Goal: Task Accomplishment & Management: Complete application form

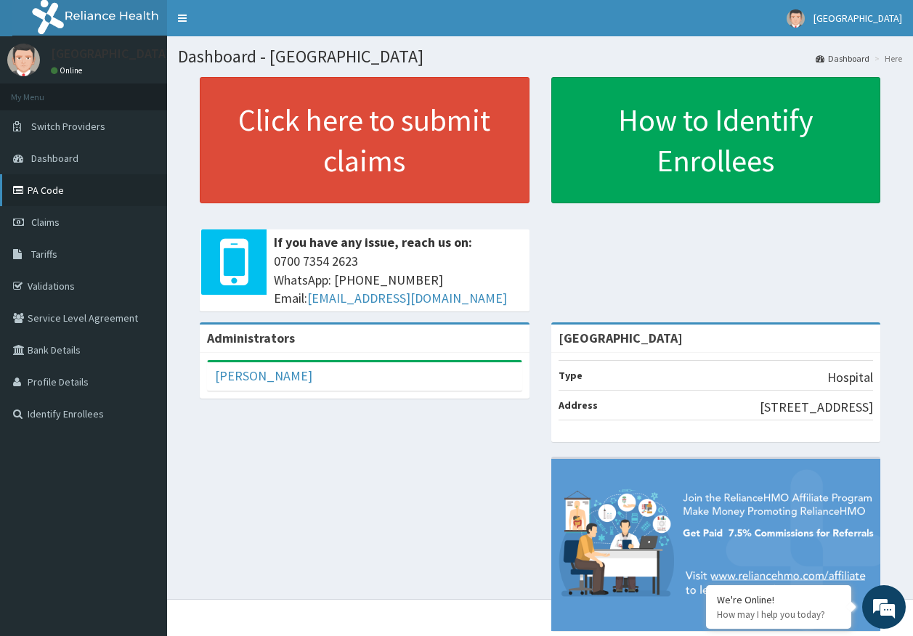
click at [54, 193] on link "PA Code" at bounding box center [83, 190] width 167 height 32
click at [35, 198] on link "PA Code" at bounding box center [83, 190] width 167 height 32
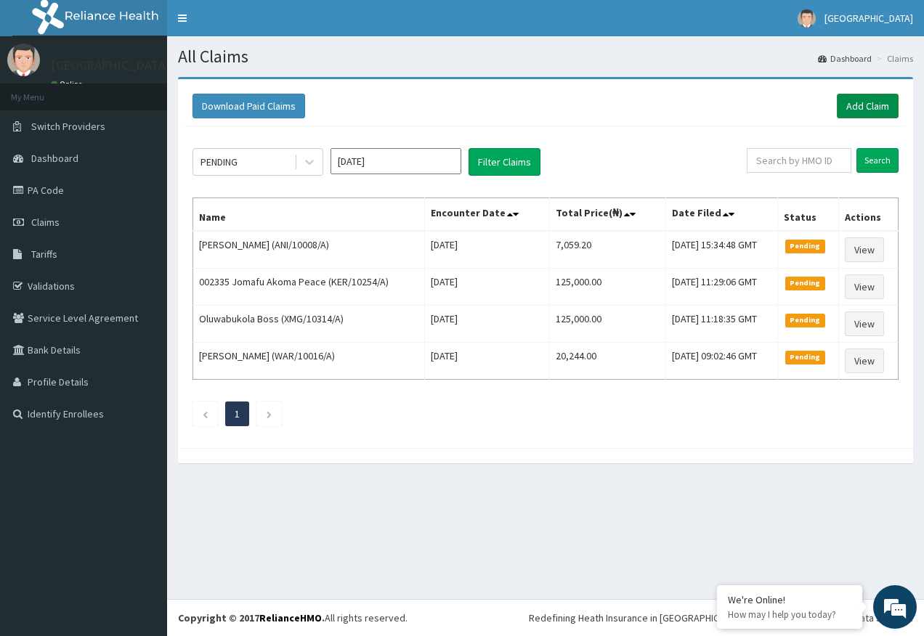
click at [854, 109] on link "Add Claim" at bounding box center [868, 106] width 62 height 25
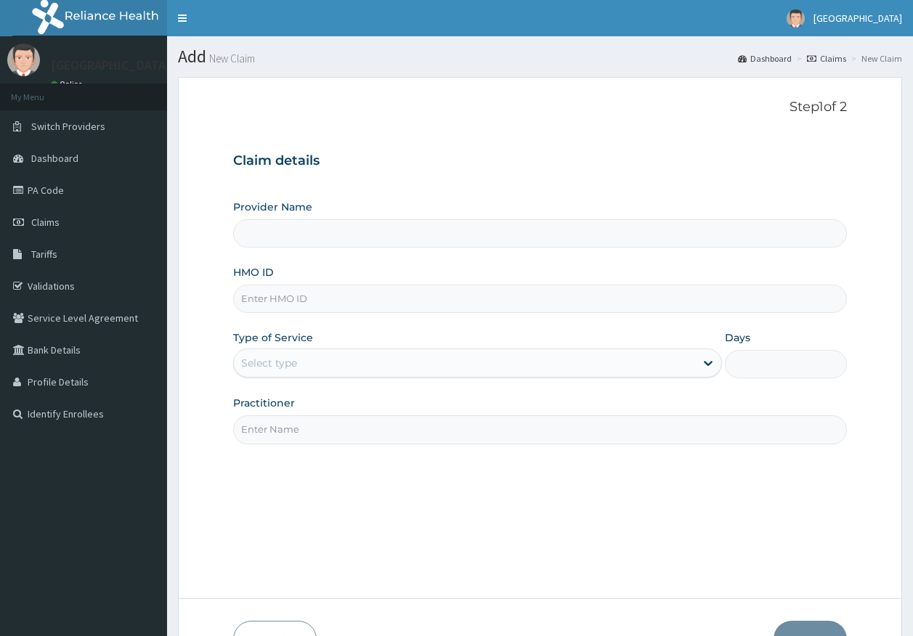
type input "[GEOGRAPHIC_DATA]"
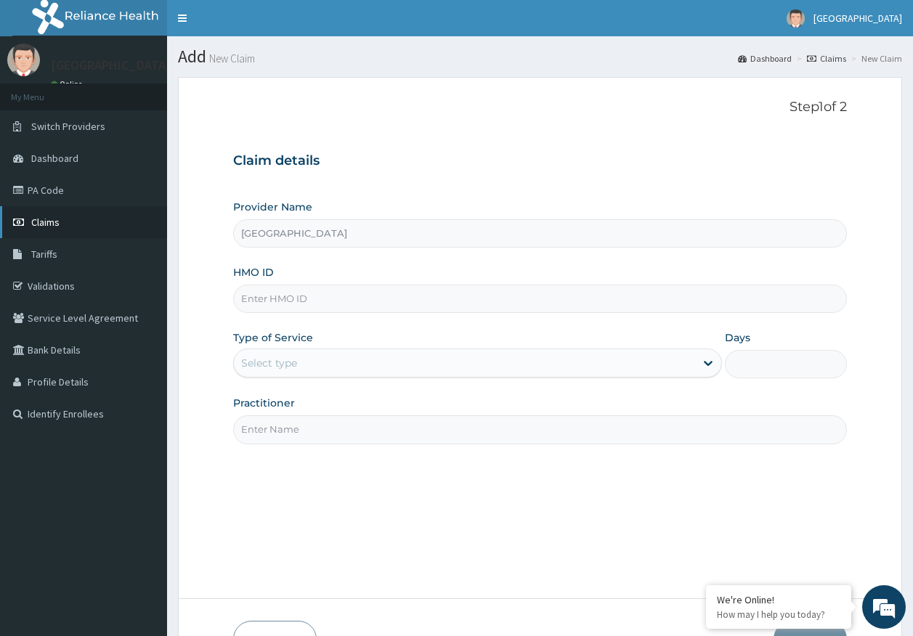
click at [73, 223] on link "Claims" at bounding box center [83, 222] width 167 height 32
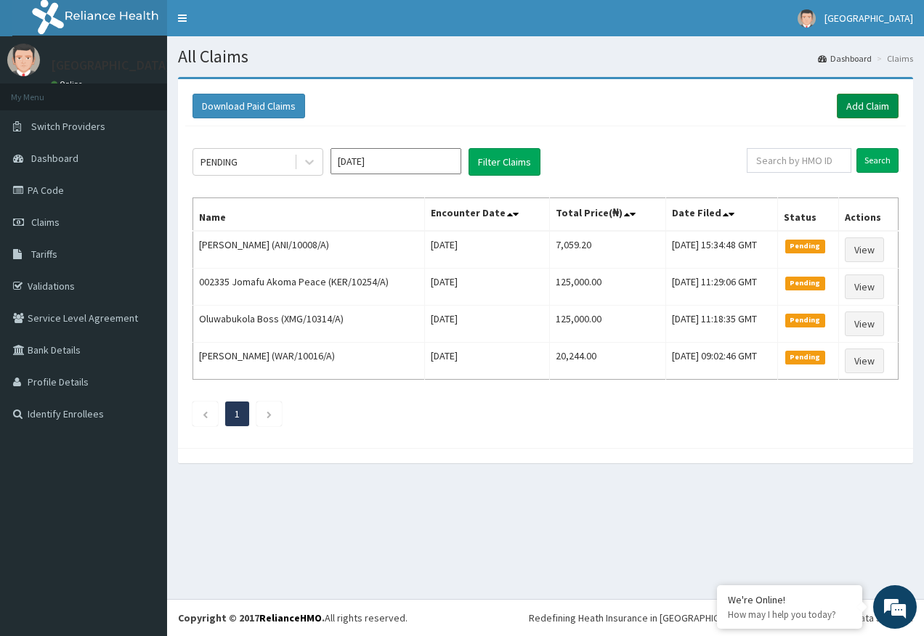
click at [866, 108] on link "Add Claim" at bounding box center [868, 106] width 62 height 25
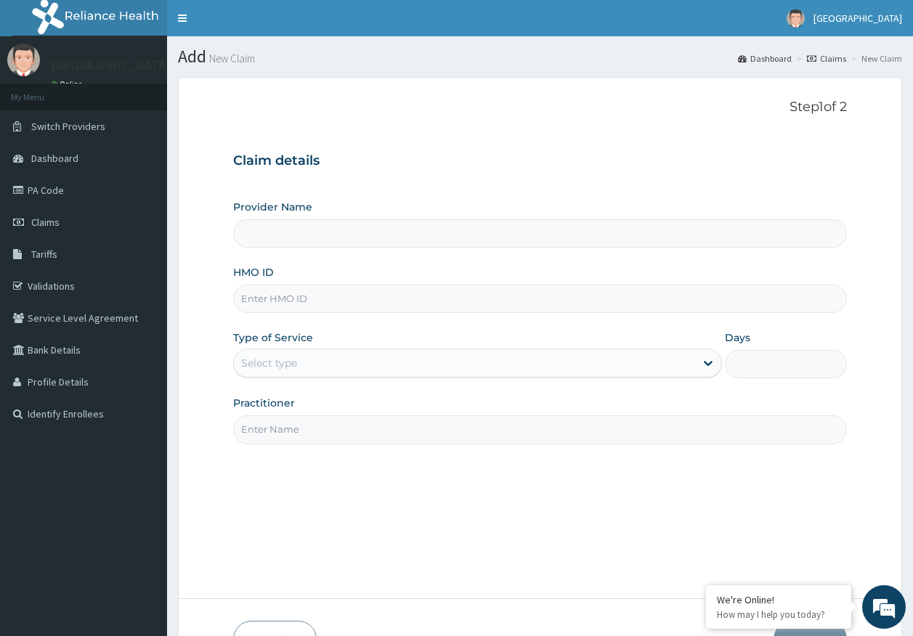
click at [281, 302] on input "HMO ID" at bounding box center [540, 299] width 615 height 28
type input "Kingtrust Medical Center"
paste input "KIO/10001/A"
type input "KIO/10001/A"
click at [278, 358] on div "Select type" at bounding box center [269, 363] width 56 height 15
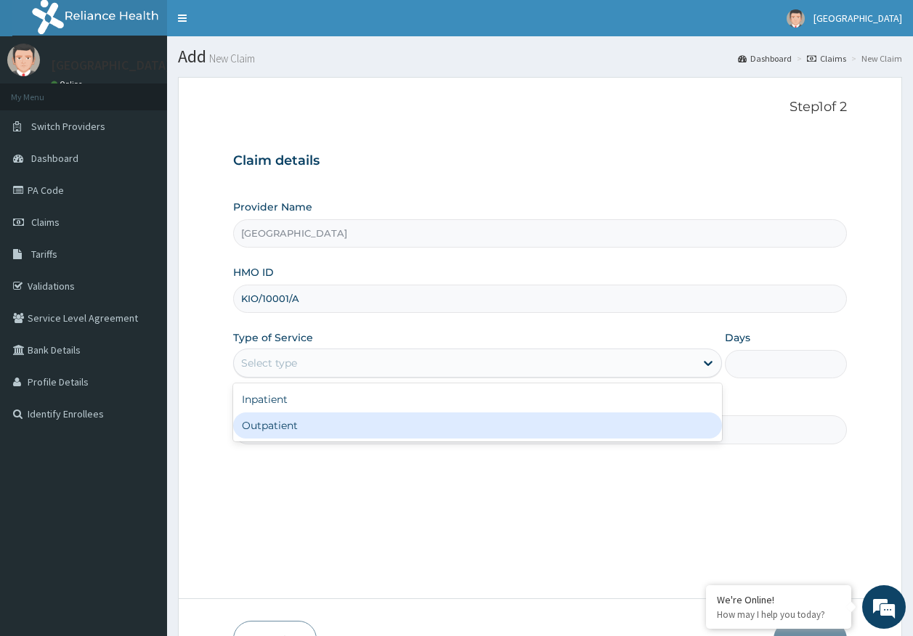
click at [268, 430] on div "Outpatient" at bounding box center [477, 426] width 489 height 26
type input "1"
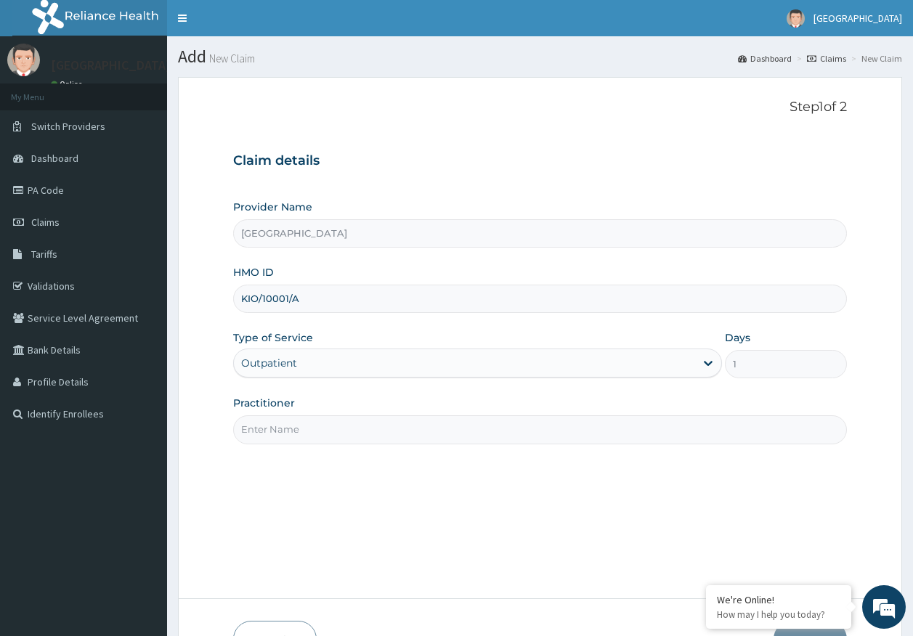
click at [299, 431] on input "Practitioner" at bounding box center [540, 430] width 615 height 28
type input "DR AJAYI"
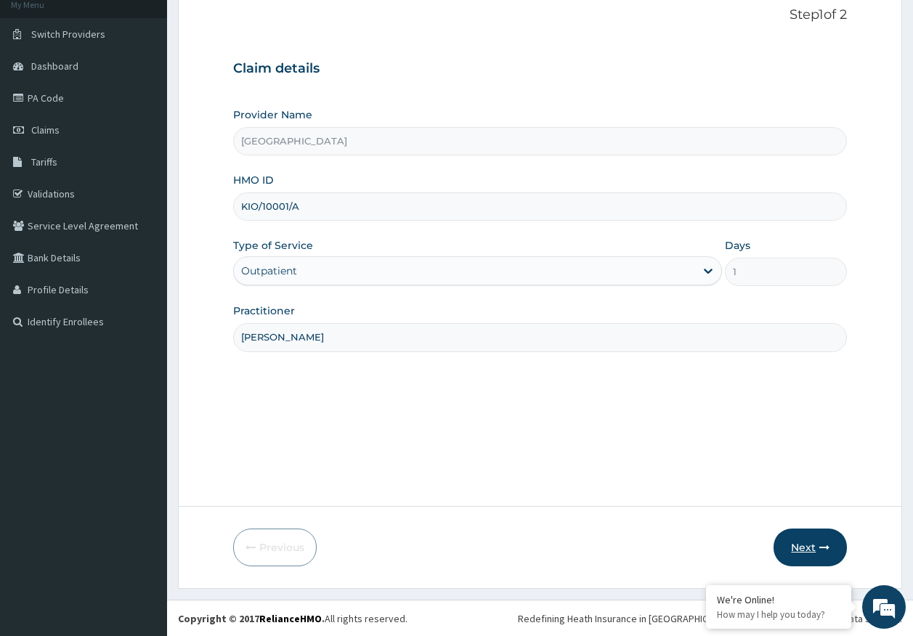
scroll to position [93, 0]
click at [807, 543] on button "Next" at bounding box center [810, 547] width 73 height 38
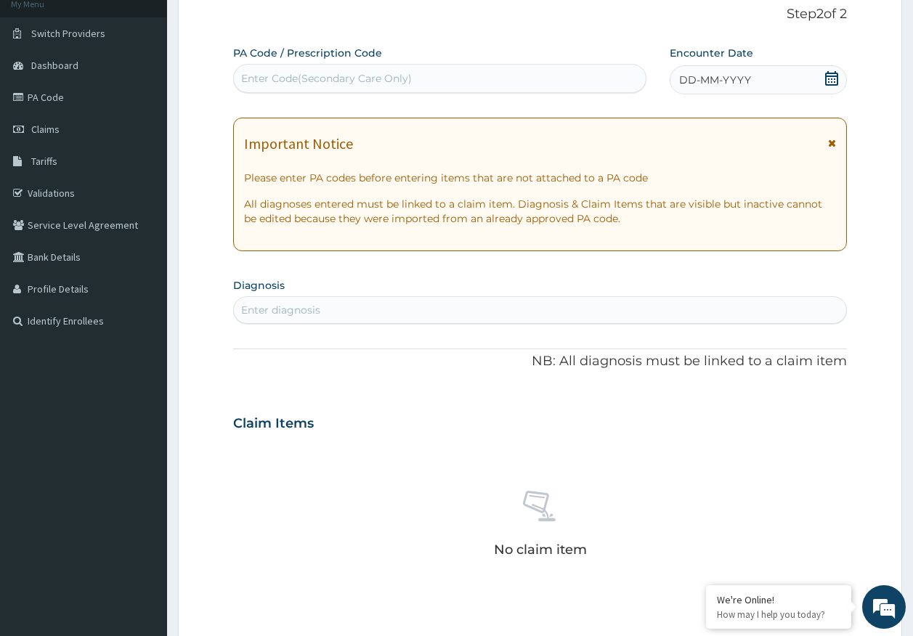
click at [575, 78] on div "Enter Code(Secondary Care Only)" at bounding box center [440, 78] width 413 height 23
type input "PA/D3FD73"
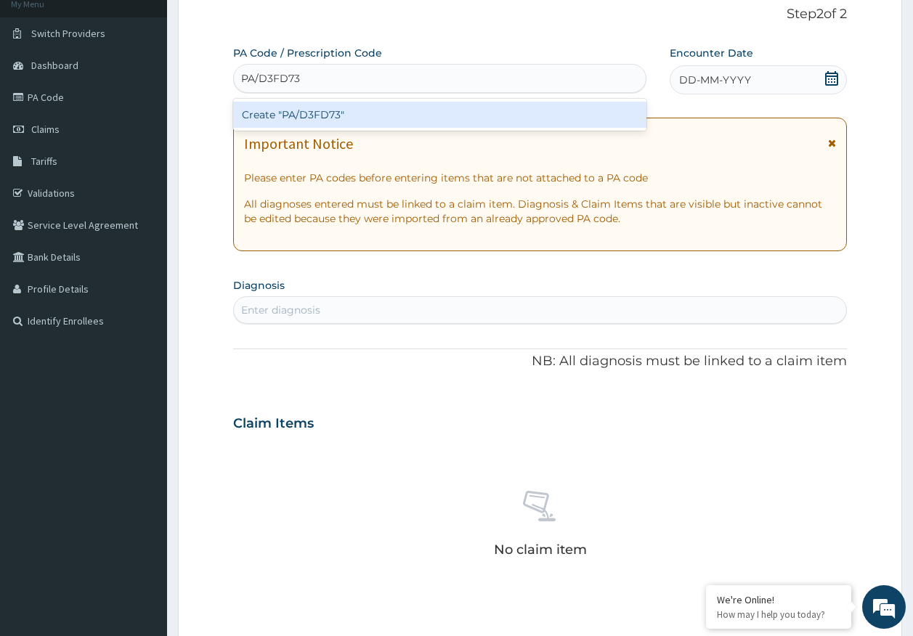
click at [344, 110] on div "Create "PA/D3FD73"" at bounding box center [440, 115] width 414 height 26
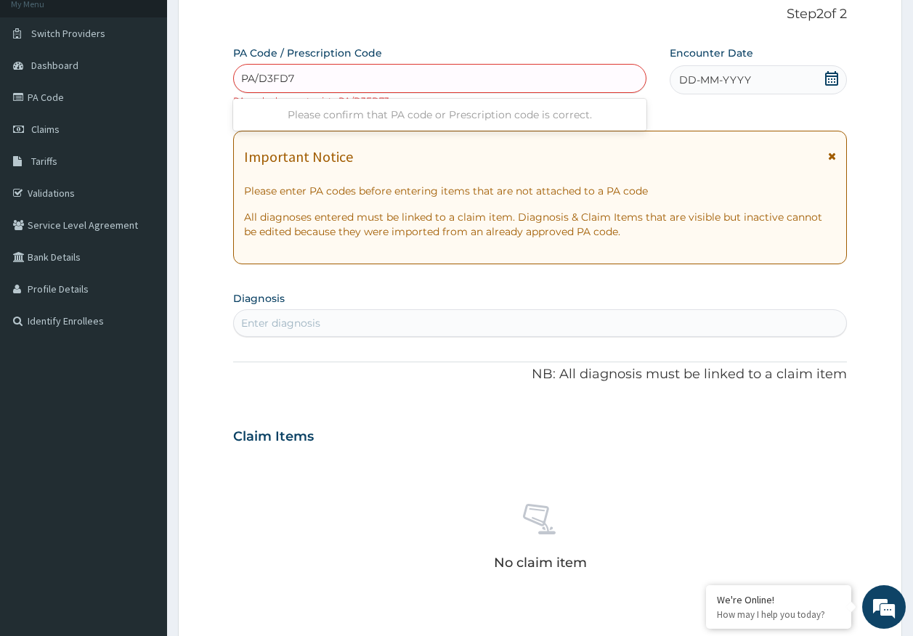
type input "PA/D3FD73"
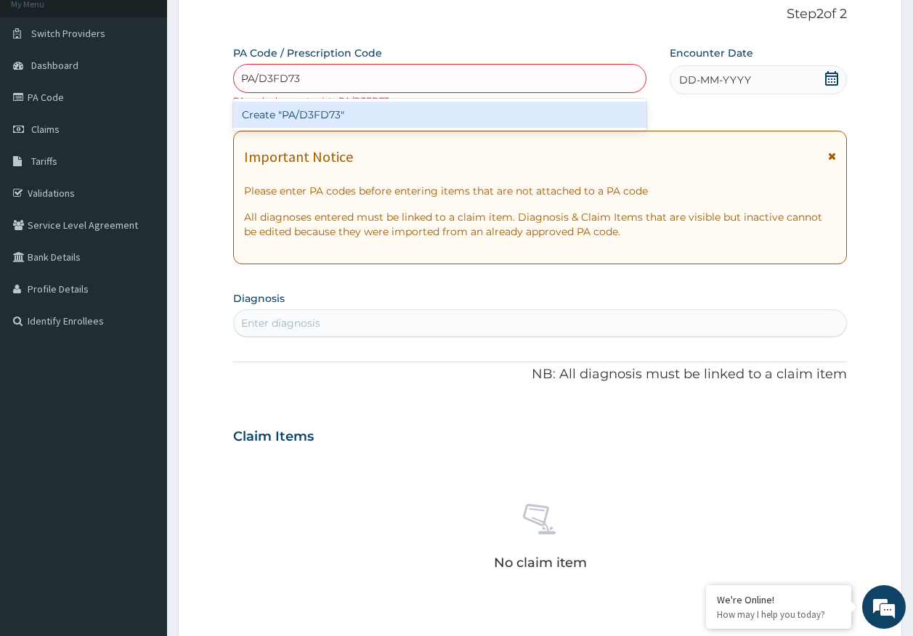
click at [351, 109] on div "Create "PA/D3FD73"" at bounding box center [440, 115] width 414 height 26
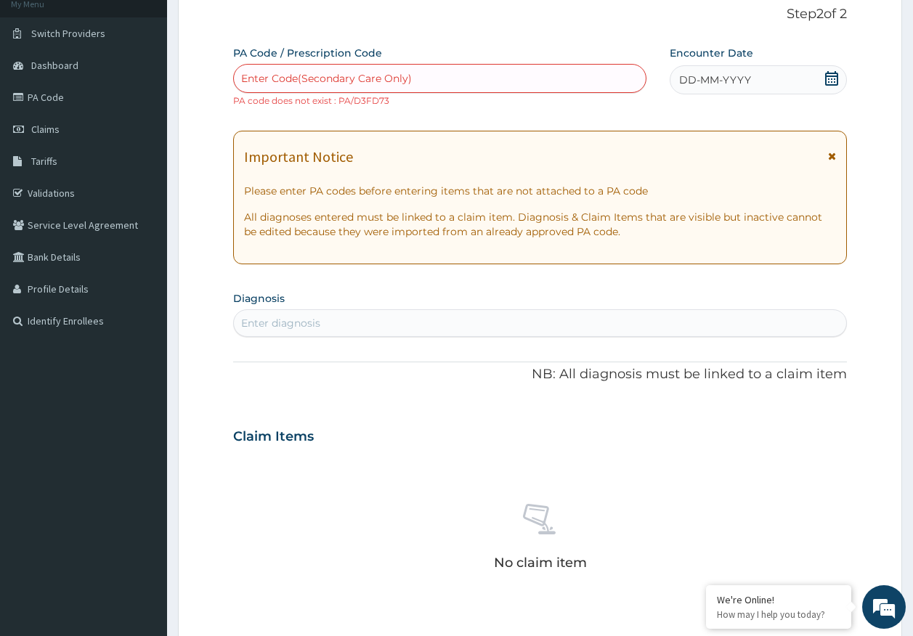
click at [379, 84] on div "Enter Code(Secondary Care Only)" at bounding box center [326, 78] width 171 height 15
type input "PA/D3FD7B"
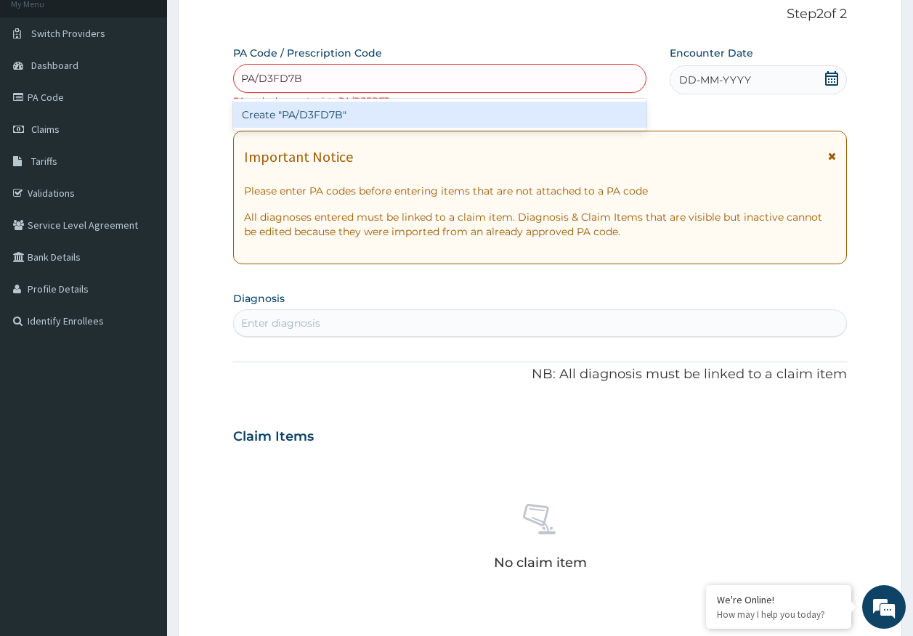
click at [347, 114] on div "Create "PA/D3FD7B"" at bounding box center [440, 115] width 414 height 26
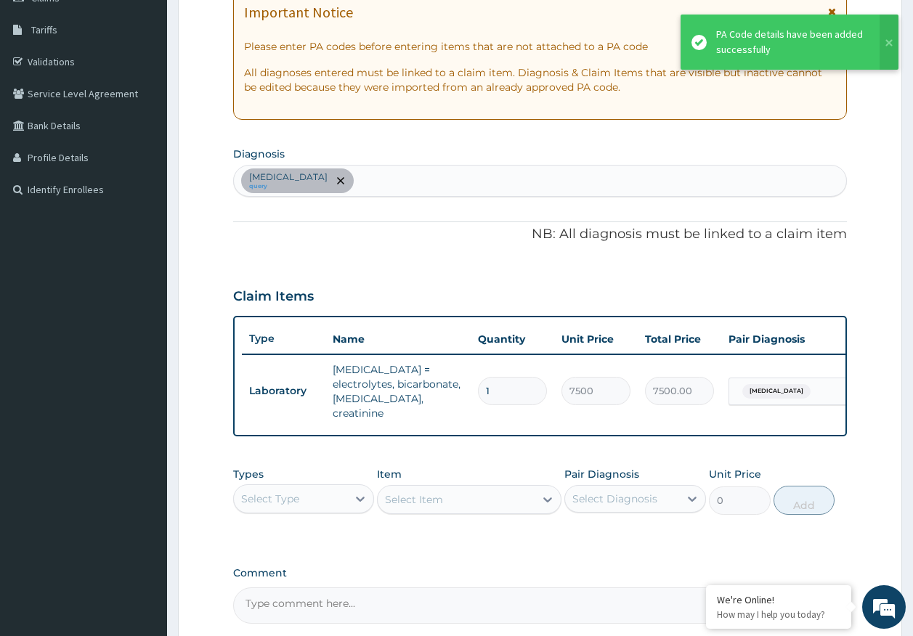
scroll to position [238, 0]
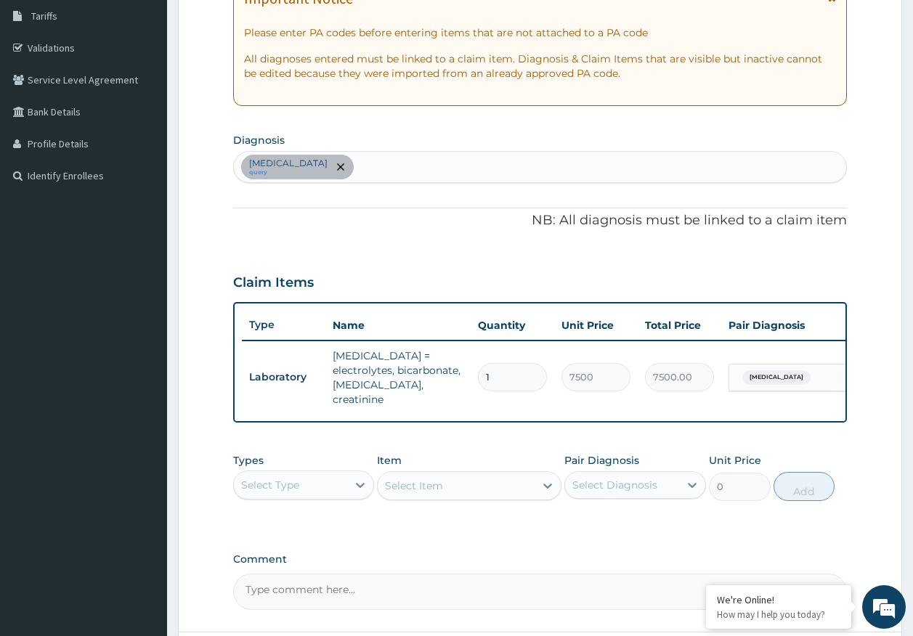
click at [395, 179] on div "Gastroenteritis query" at bounding box center [540, 167] width 613 height 31
type input "sepsi"
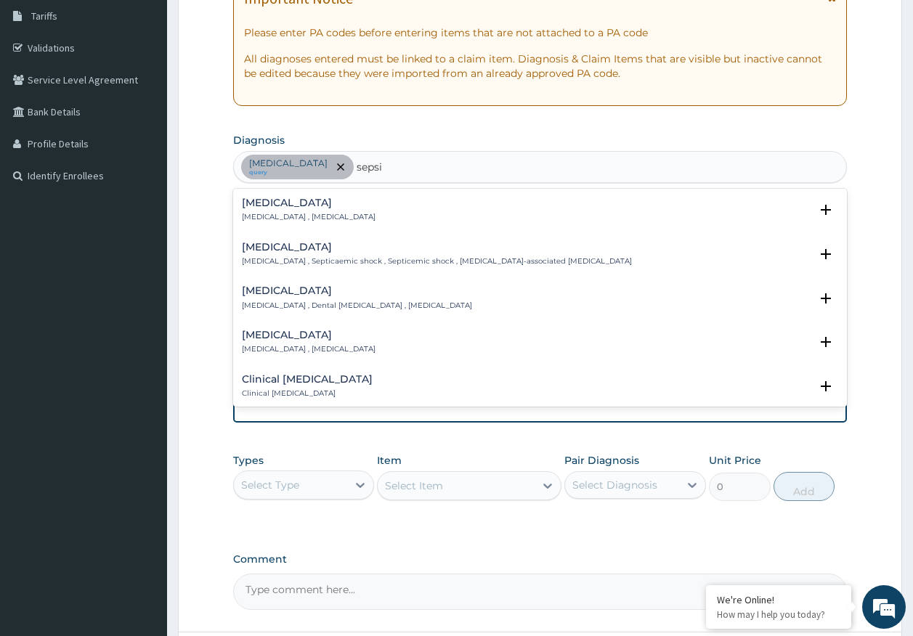
click at [280, 212] on p "Systemic infection , Sepsis" at bounding box center [309, 217] width 134 height 10
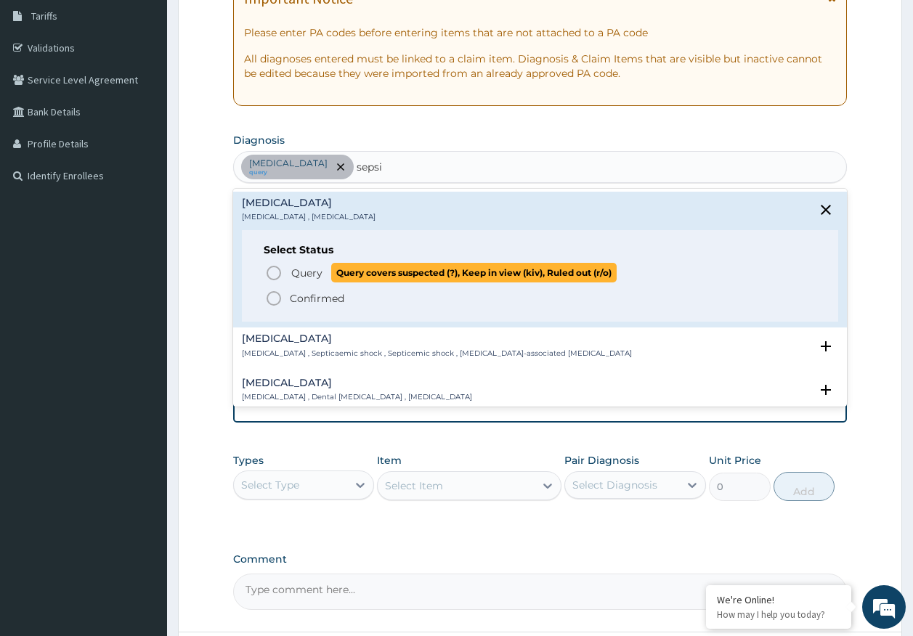
click at [315, 275] on span "Query" at bounding box center [306, 273] width 31 height 15
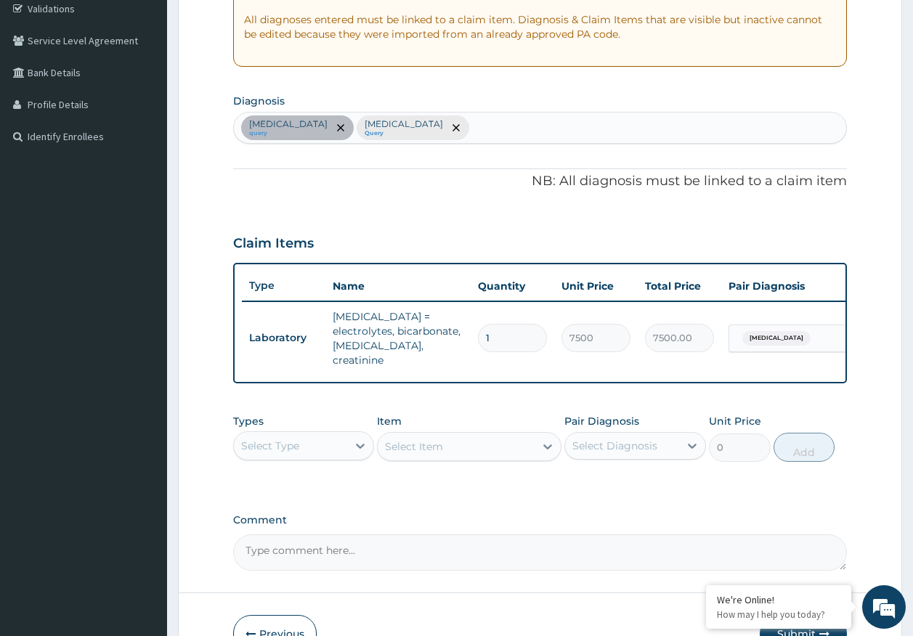
scroll to position [361, 0]
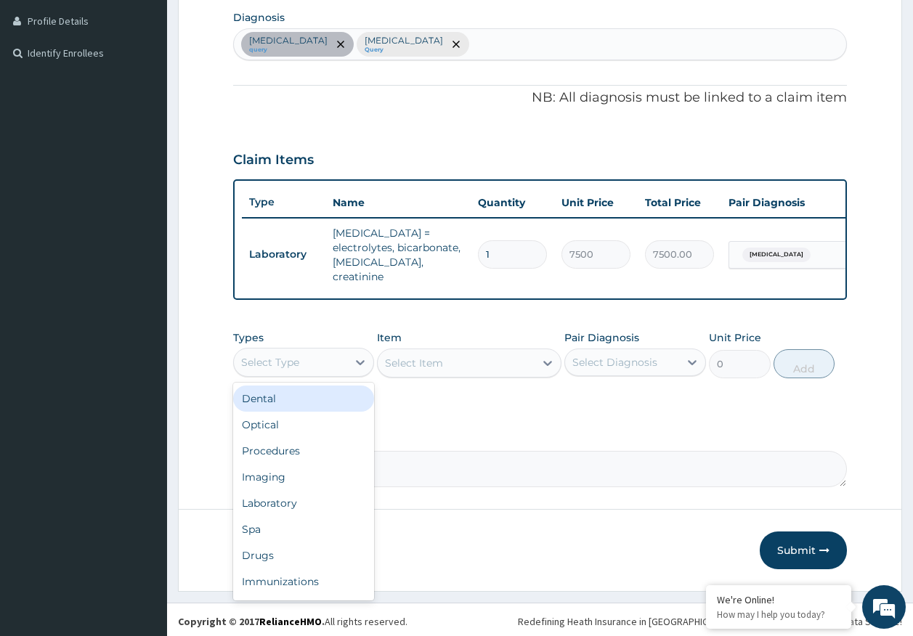
click at [284, 359] on div "Select Type" at bounding box center [270, 362] width 58 height 15
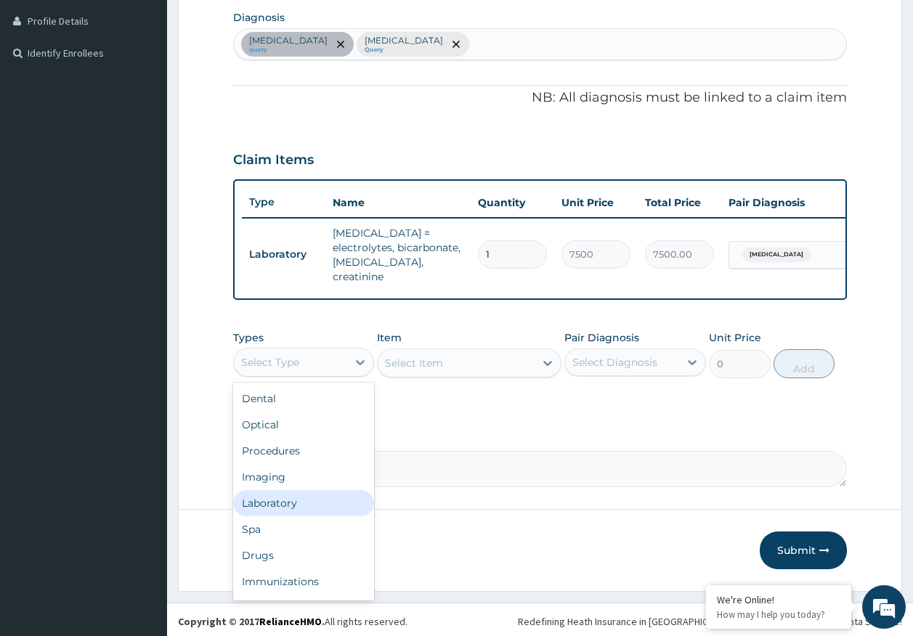
drag, startPoint x: 289, startPoint y: 506, endPoint x: 593, endPoint y: 385, distance: 326.8
click at [290, 504] on div "Laboratory" at bounding box center [304, 503] width 142 height 26
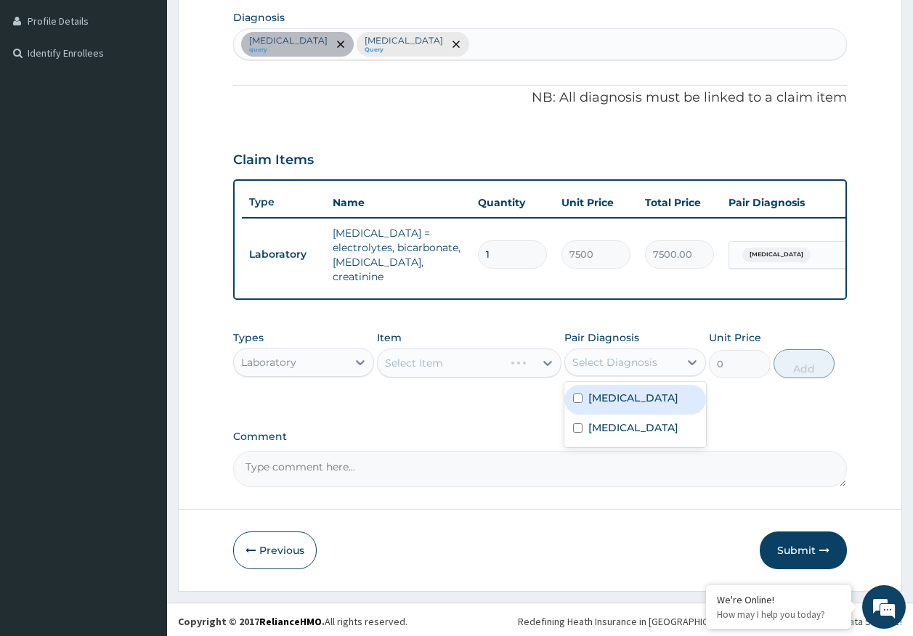
click at [639, 372] on div "Select Diagnosis" at bounding box center [636, 363] width 142 height 28
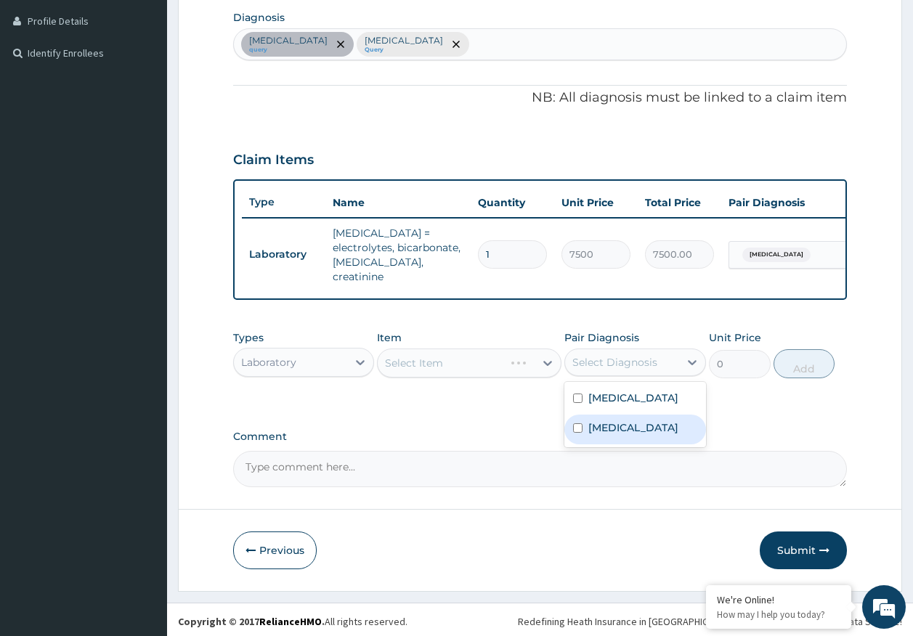
click at [607, 425] on label "Sepsis" at bounding box center [633, 428] width 90 height 15
checkbox input "true"
click at [469, 365] on div "Select Item" at bounding box center [456, 363] width 157 height 23
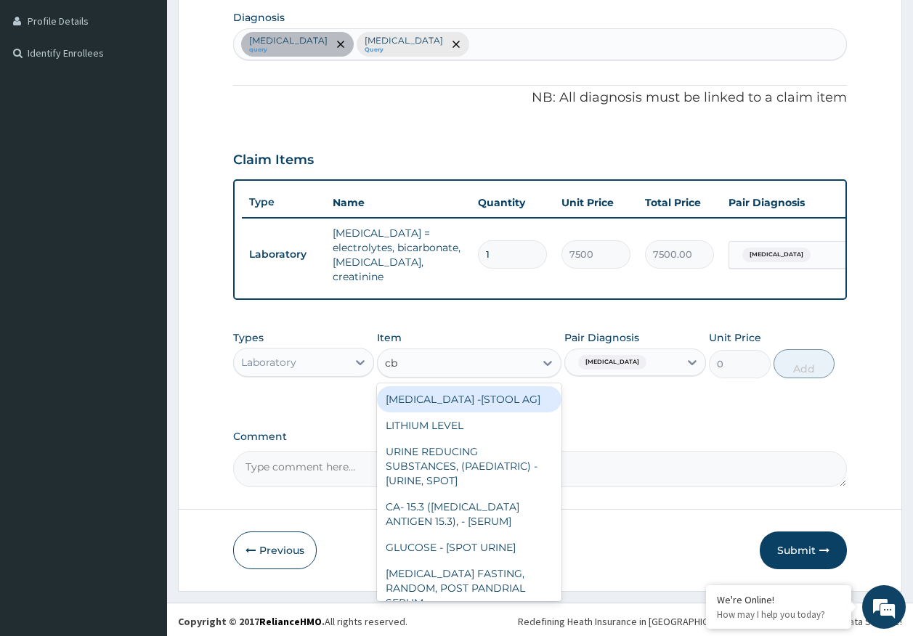
type input "cbc"
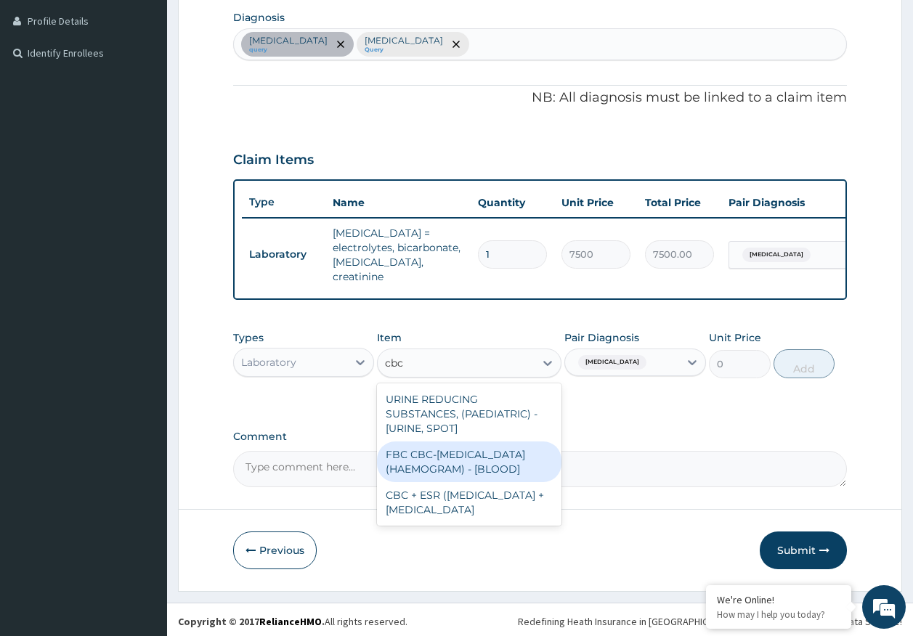
click at [482, 444] on div "FBC CBC-COMPLETE BLOOD COUNT (HAEMOGRAM) - [BLOOD]" at bounding box center [469, 462] width 185 height 41
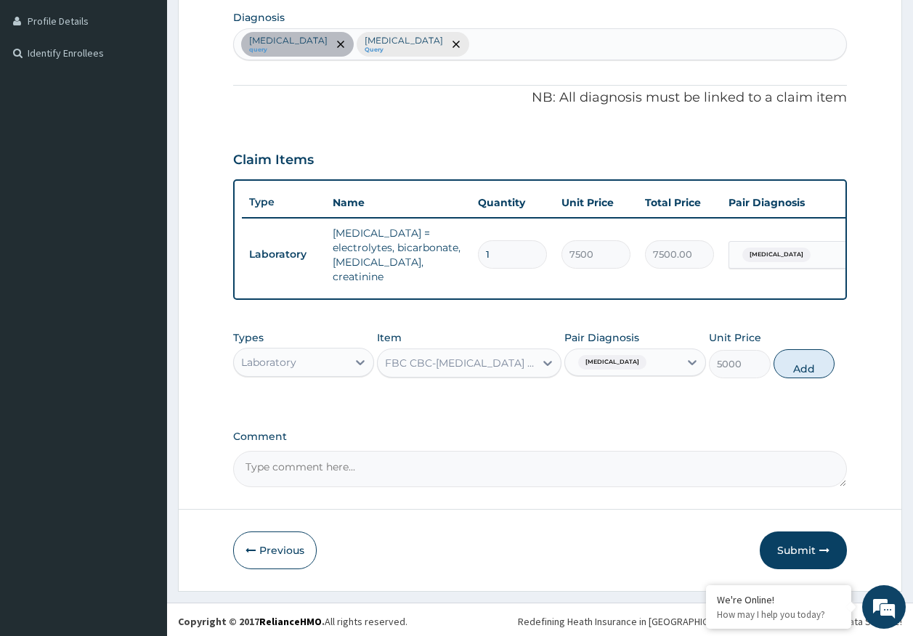
click at [798, 373] on button "Add" at bounding box center [805, 363] width 62 height 29
type input "0"
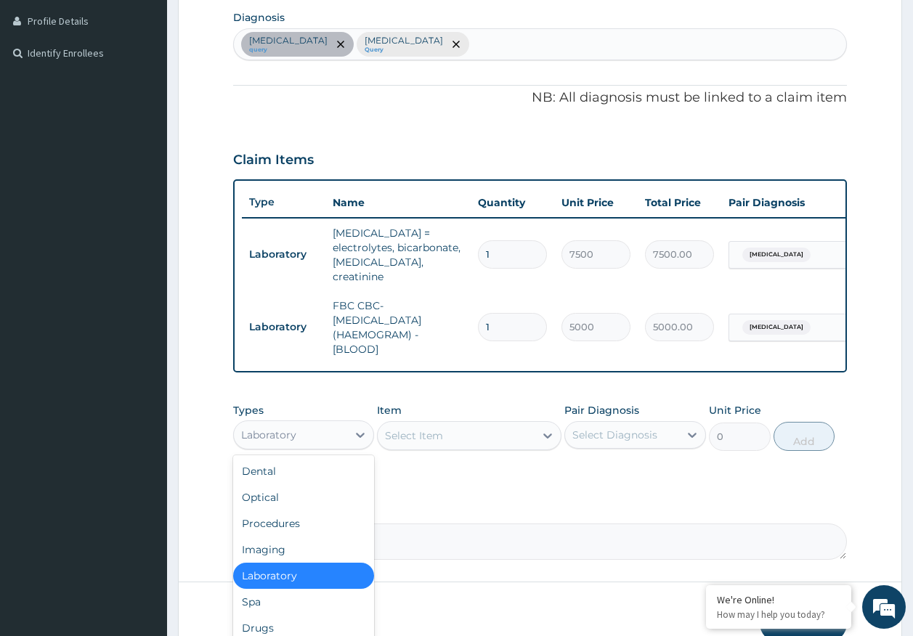
click at [312, 426] on div "Laboratory" at bounding box center [291, 435] width 114 height 23
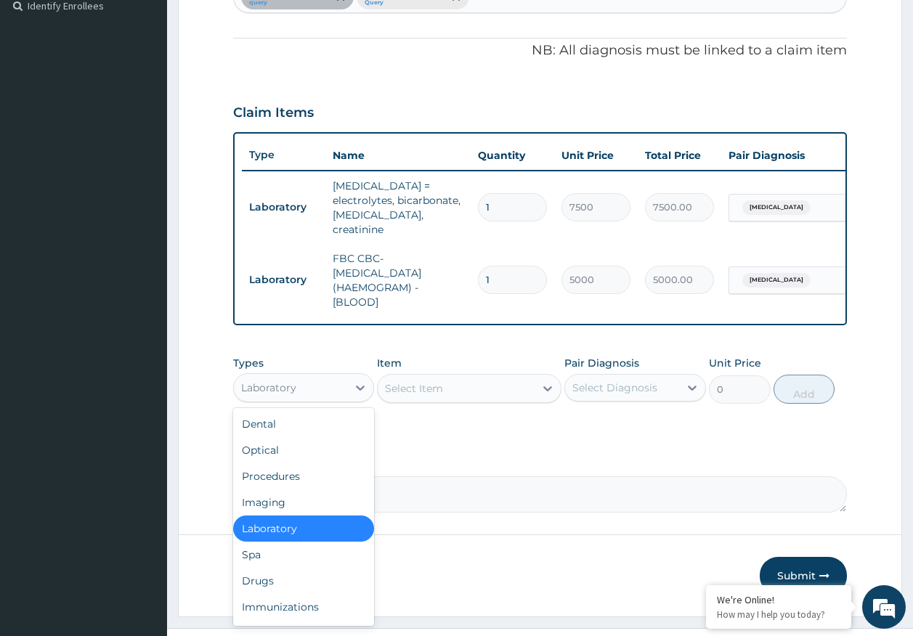
scroll to position [434, 0]
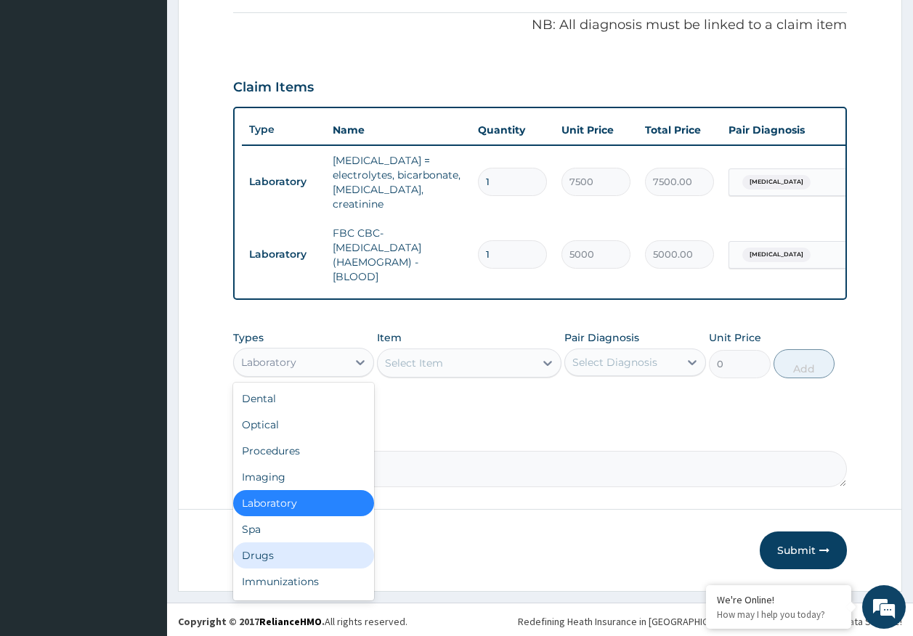
click at [293, 547] on div "Drugs" at bounding box center [304, 556] width 142 height 26
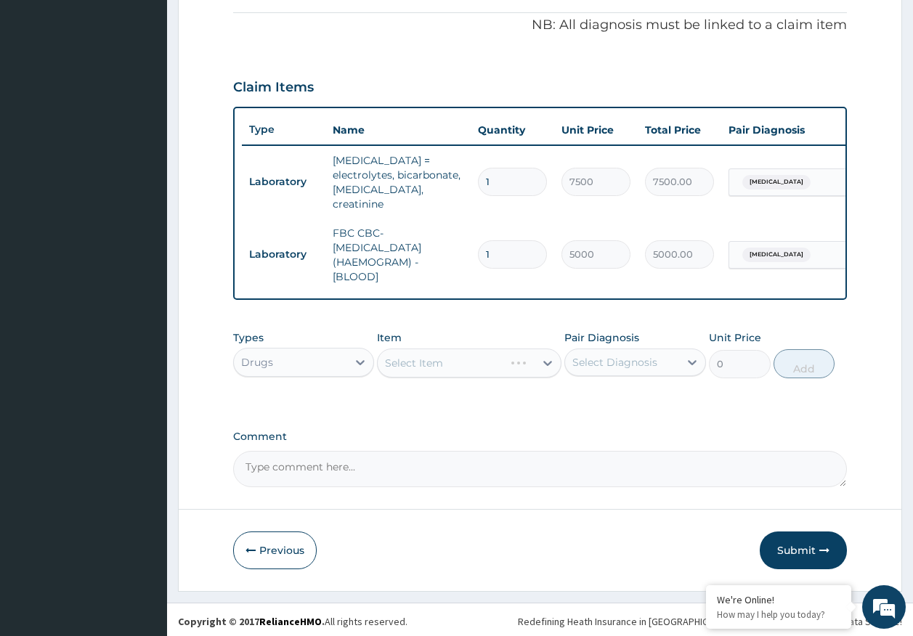
click at [615, 351] on div "Select Diagnosis" at bounding box center [622, 362] width 114 height 23
click at [615, 400] on label "Gastroenteritis" at bounding box center [633, 398] width 90 height 15
checkbox input "true"
click at [477, 371] on div "Select Item" at bounding box center [469, 363] width 185 height 29
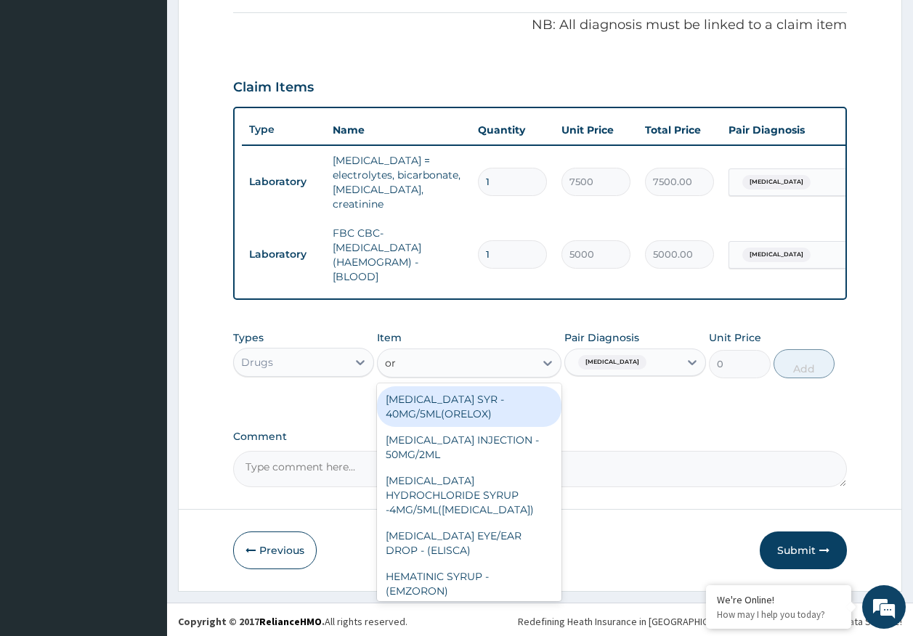
type input "ors"
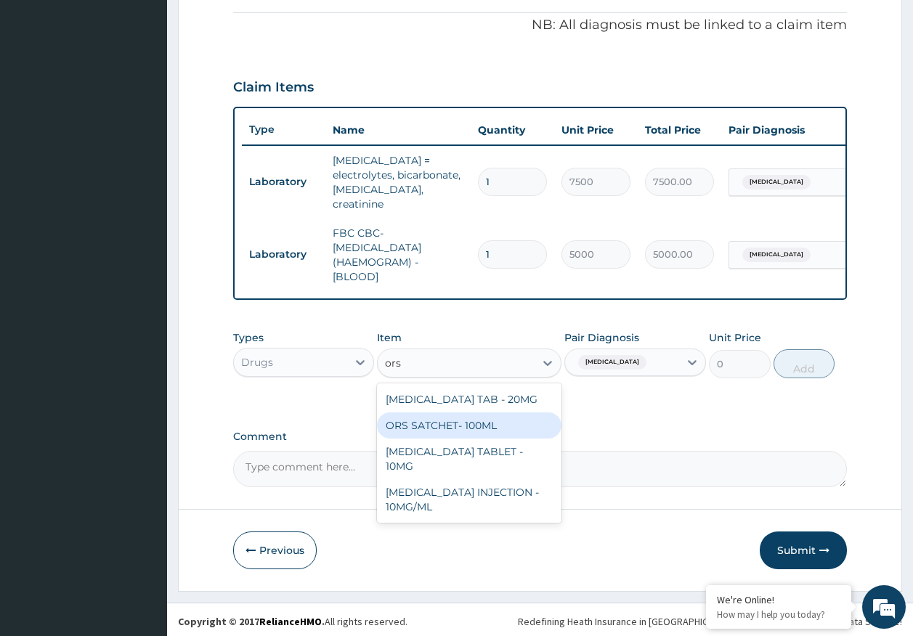
click at [493, 428] on div "ORS SATCHET- 100ML" at bounding box center [469, 426] width 185 height 26
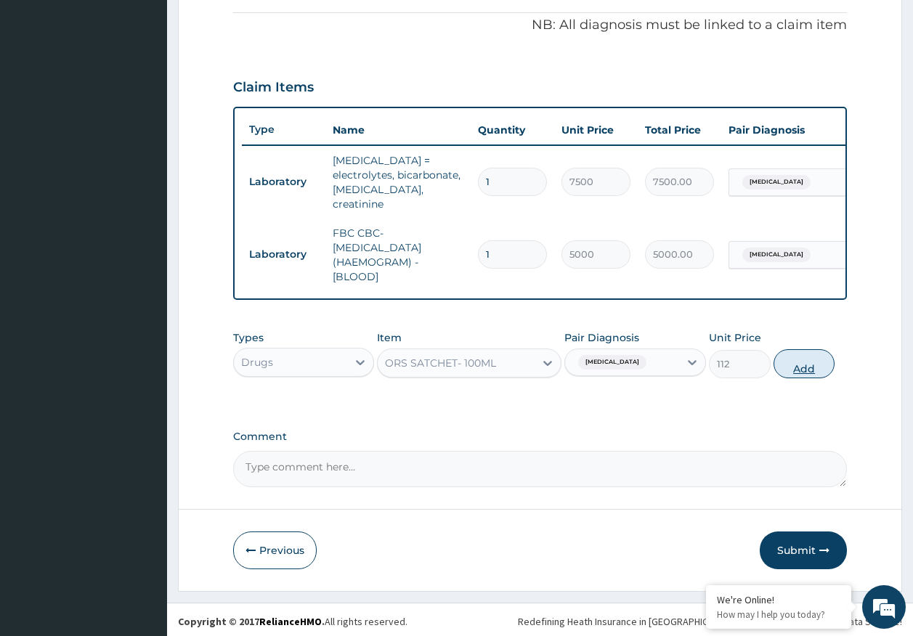
click at [798, 358] on button "Add" at bounding box center [805, 363] width 62 height 29
type input "0"
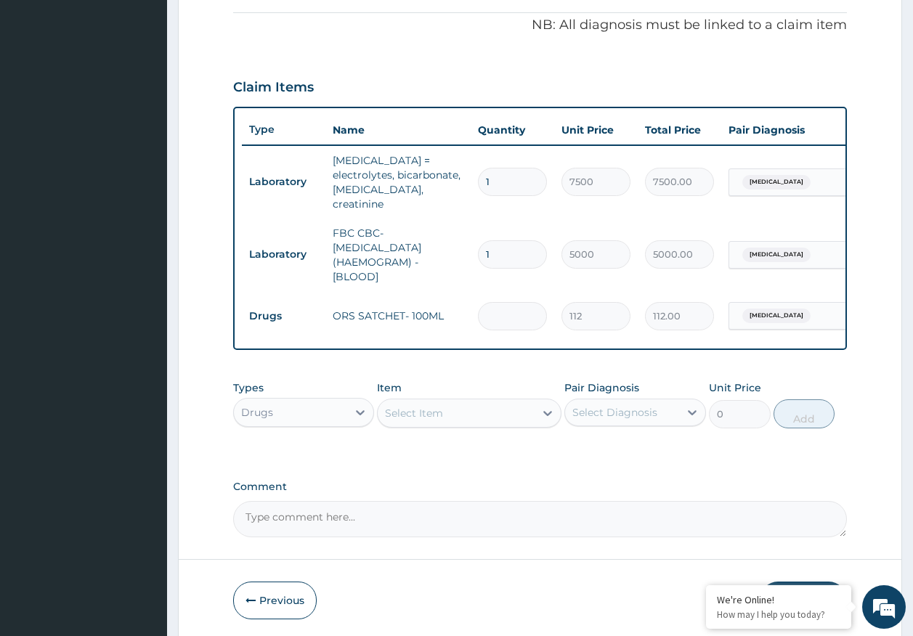
type input "0.00"
type input "2"
type input "224.00"
type input "2"
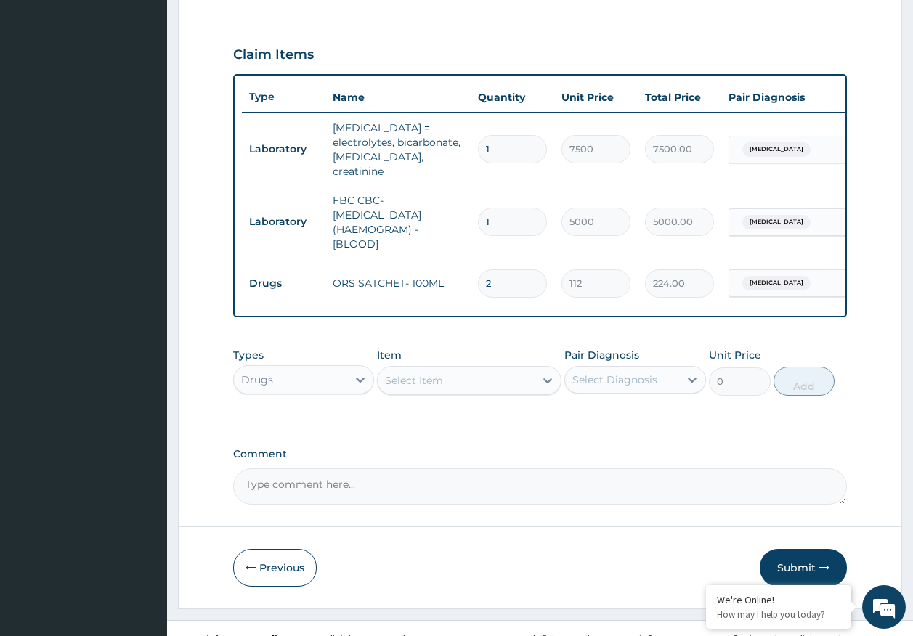
scroll to position [484, 0]
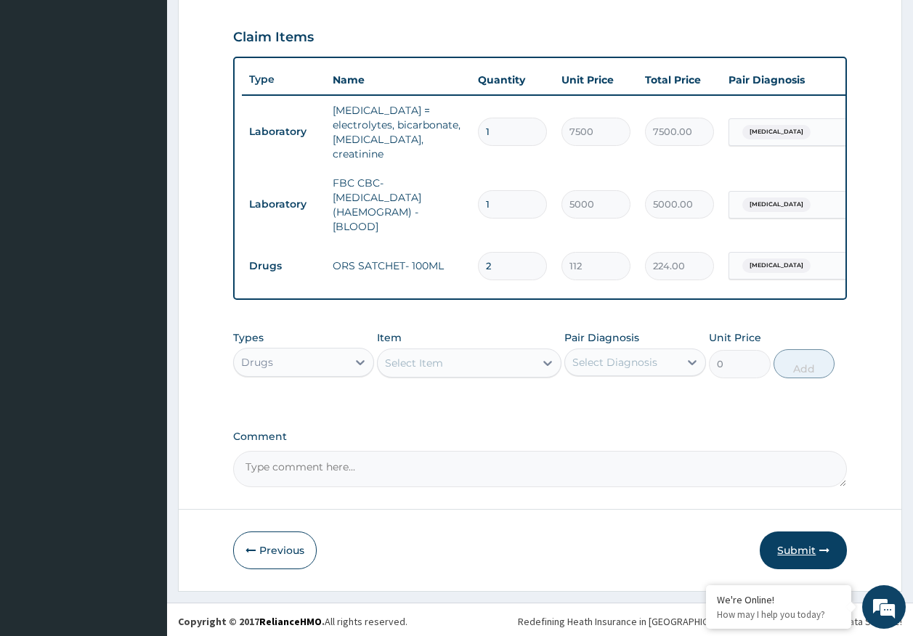
click at [798, 550] on button "Submit" at bounding box center [803, 551] width 87 height 38
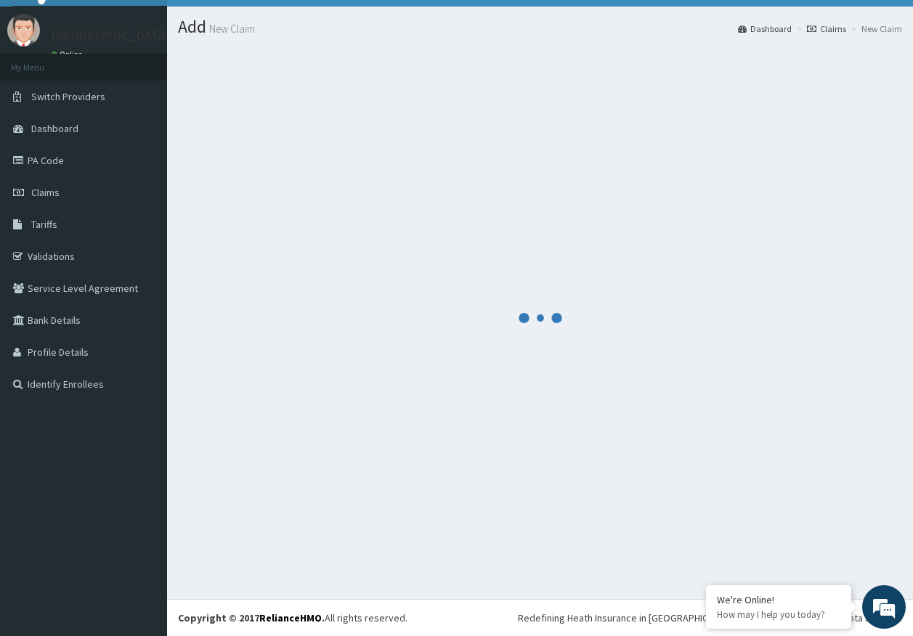
scroll to position [30, 0]
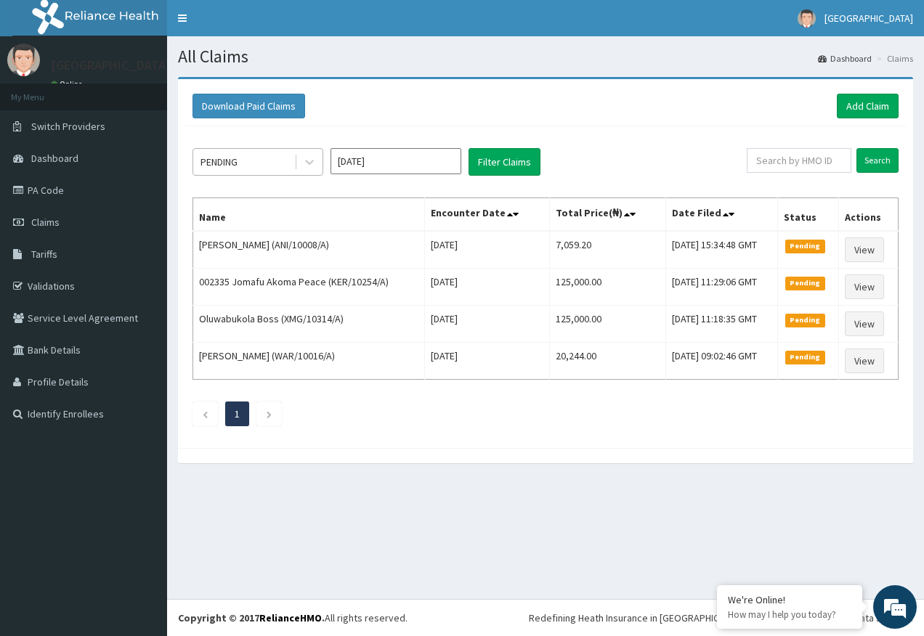
click at [235, 163] on div "PENDING" at bounding box center [219, 162] width 37 height 15
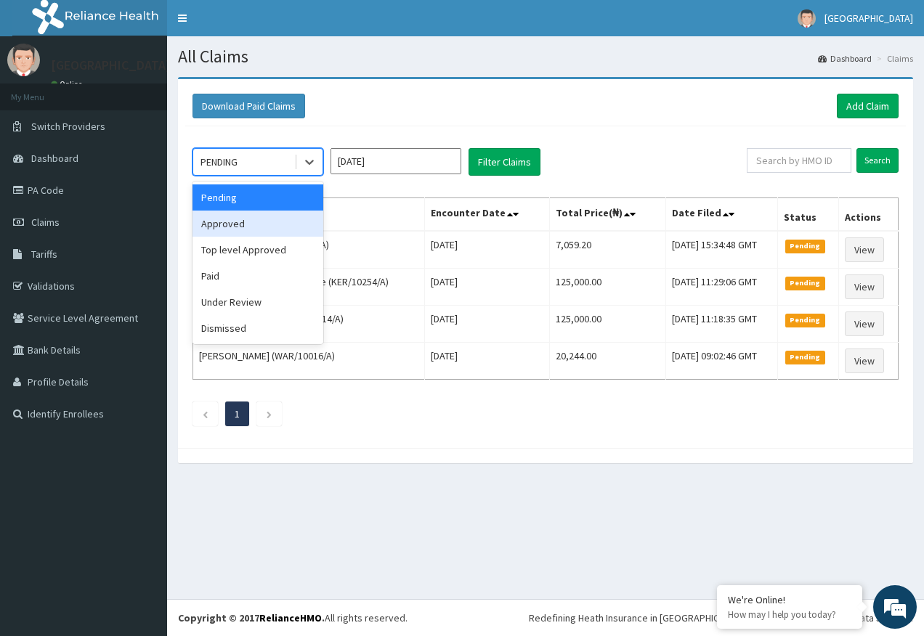
click at [225, 226] on div "Approved" at bounding box center [258, 224] width 131 height 26
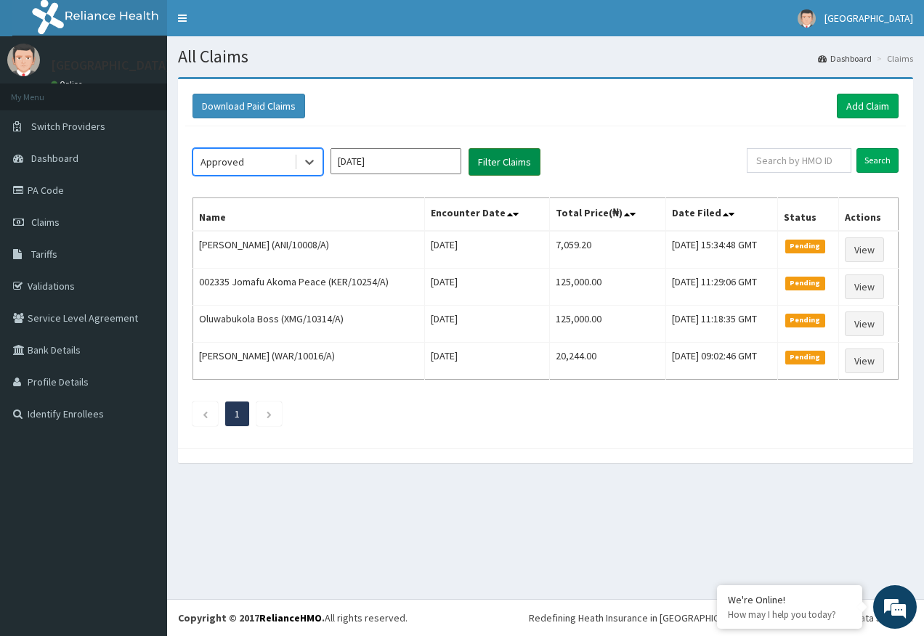
click at [501, 161] on button "Filter Claims" at bounding box center [505, 162] width 72 height 28
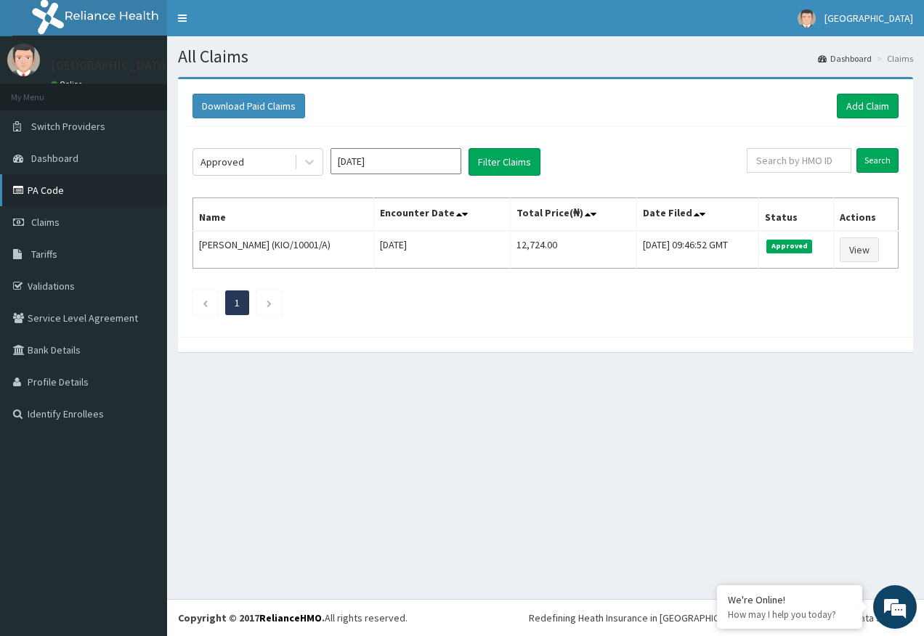
click at [50, 185] on link "PA Code" at bounding box center [83, 190] width 167 height 32
